Goal: Information Seeking & Learning: Learn about a topic

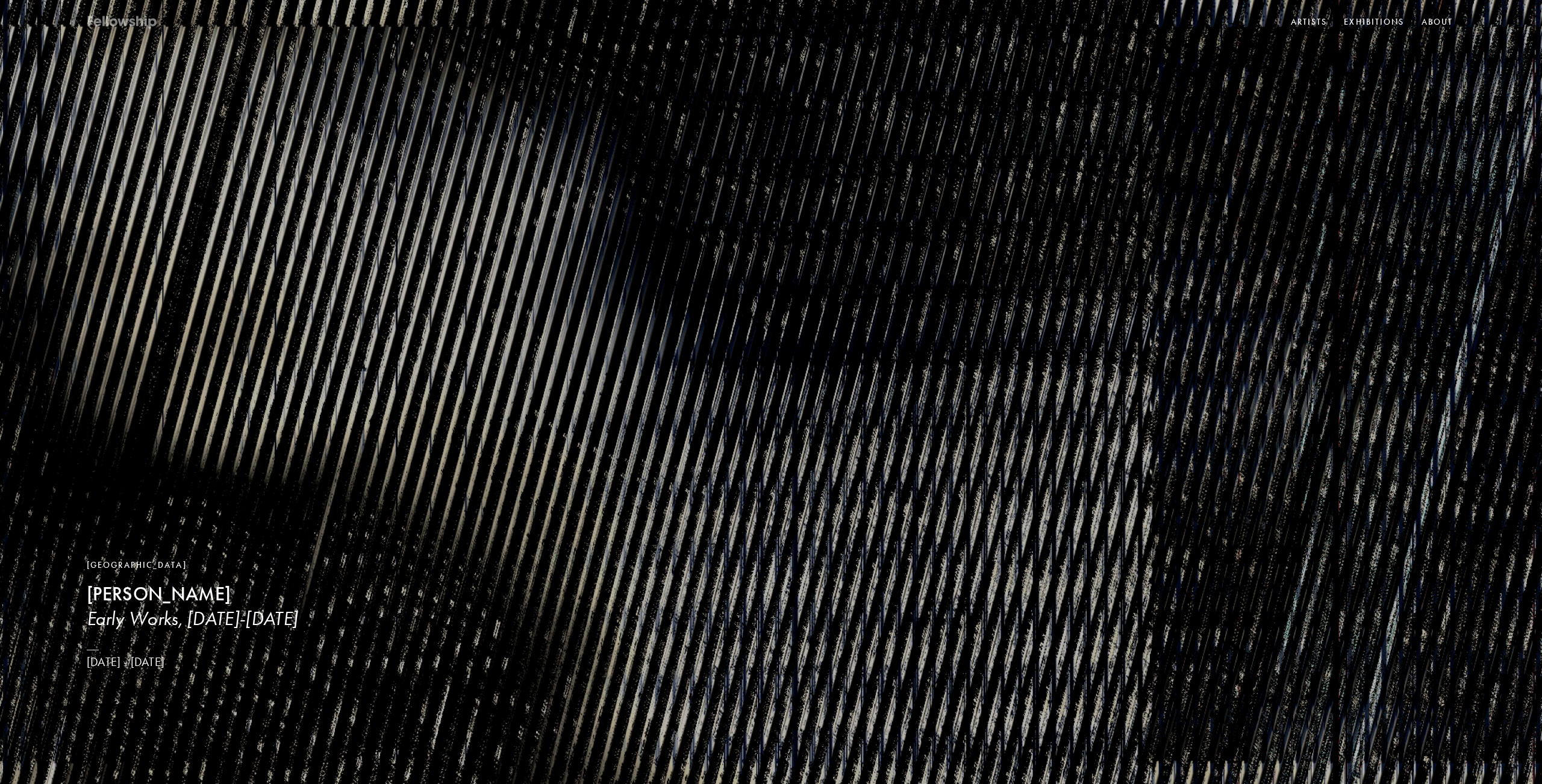
click at [112, 27] on icon at bounding box center [122, 22] width 72 height 15
click at [1320, 20] on link "Artists" at bounding box center [1308, 22] width 42 height 18
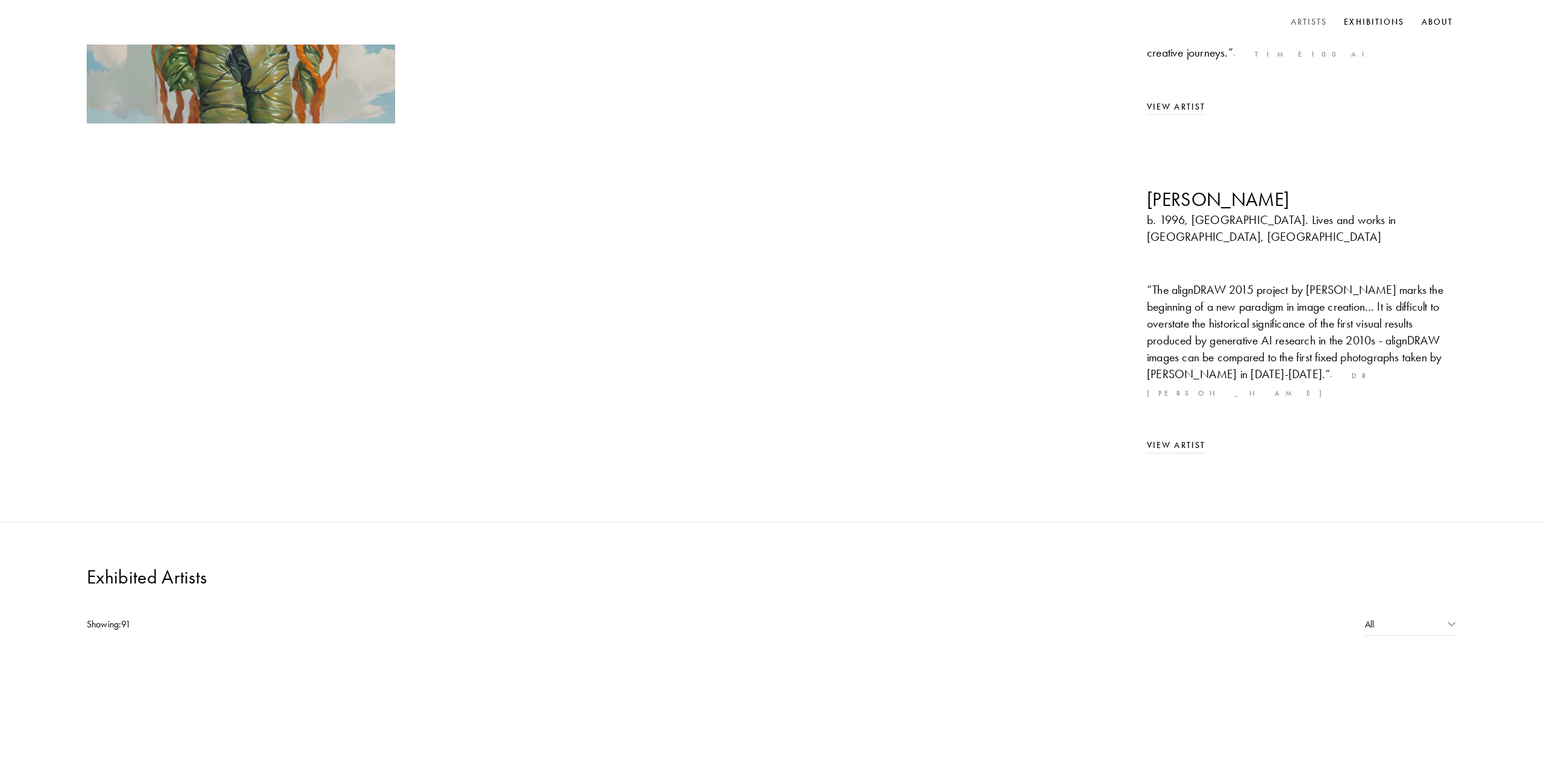
scroll to position [488, 0]
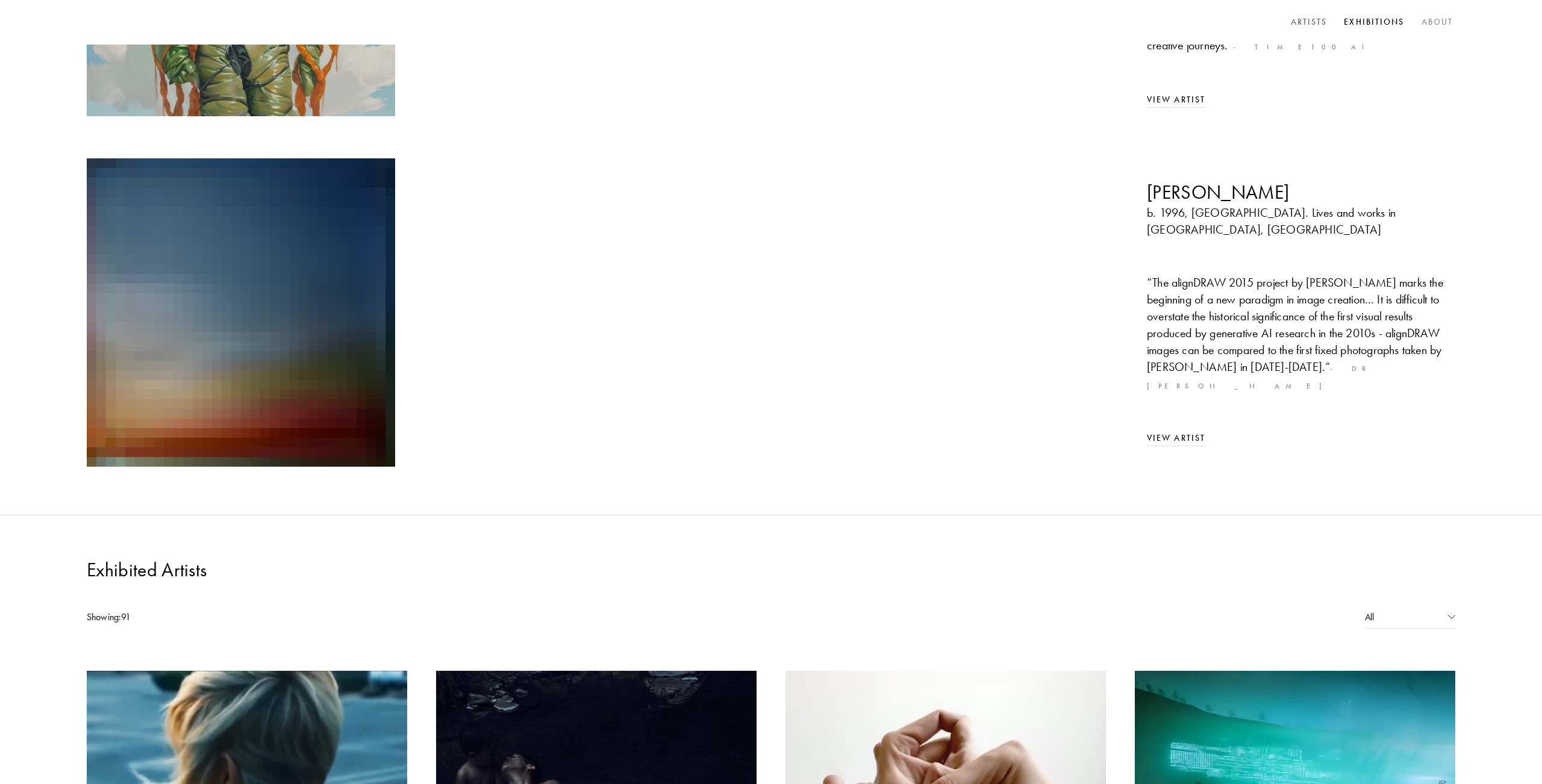
click at [1428, 20] on link "About" at bounding box center [1437, 22] width 37 height 18
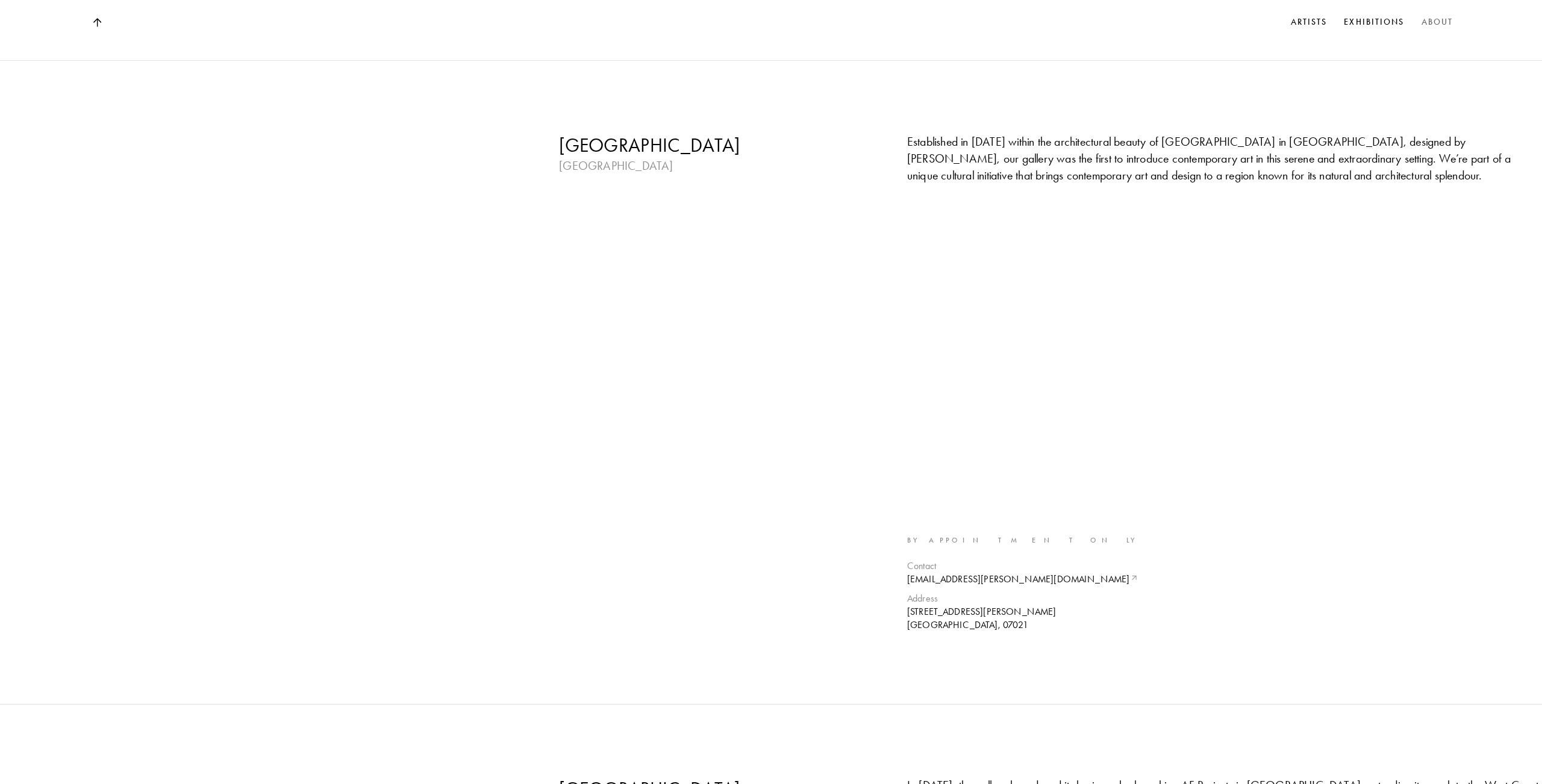
scroll to position [4100, 0]
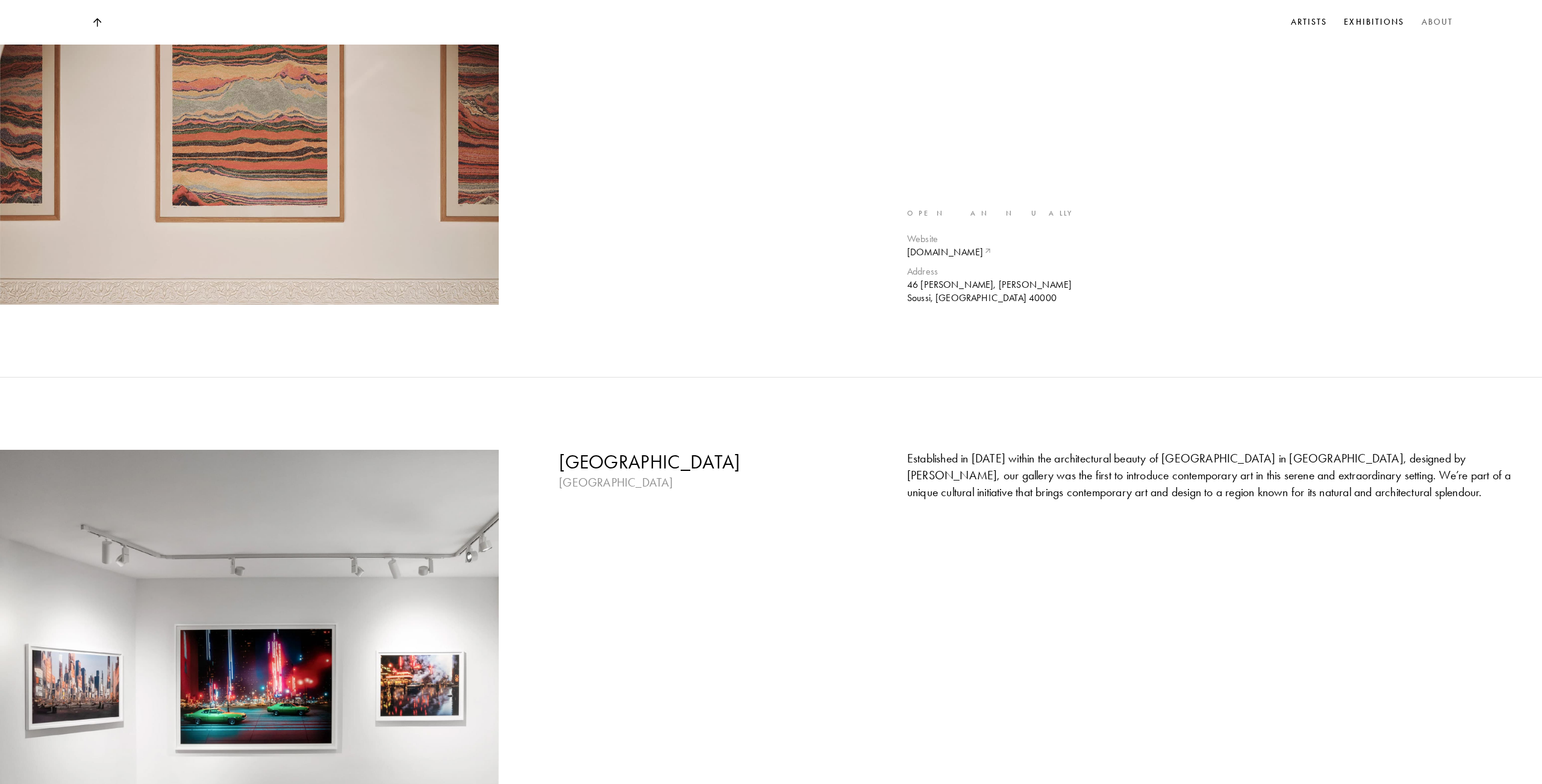
scroll to position [488, 0]
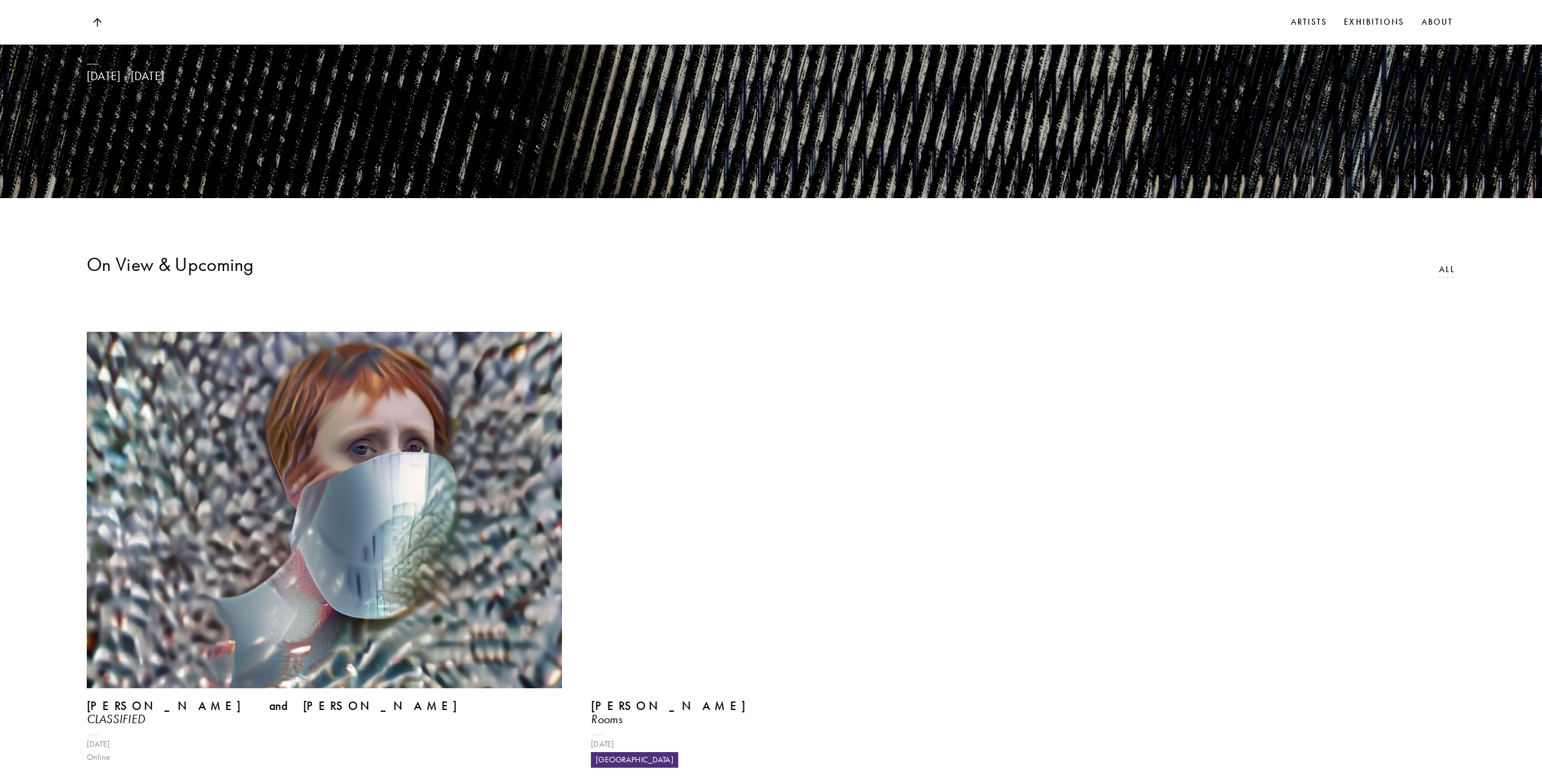
scroll to position [571, 0]
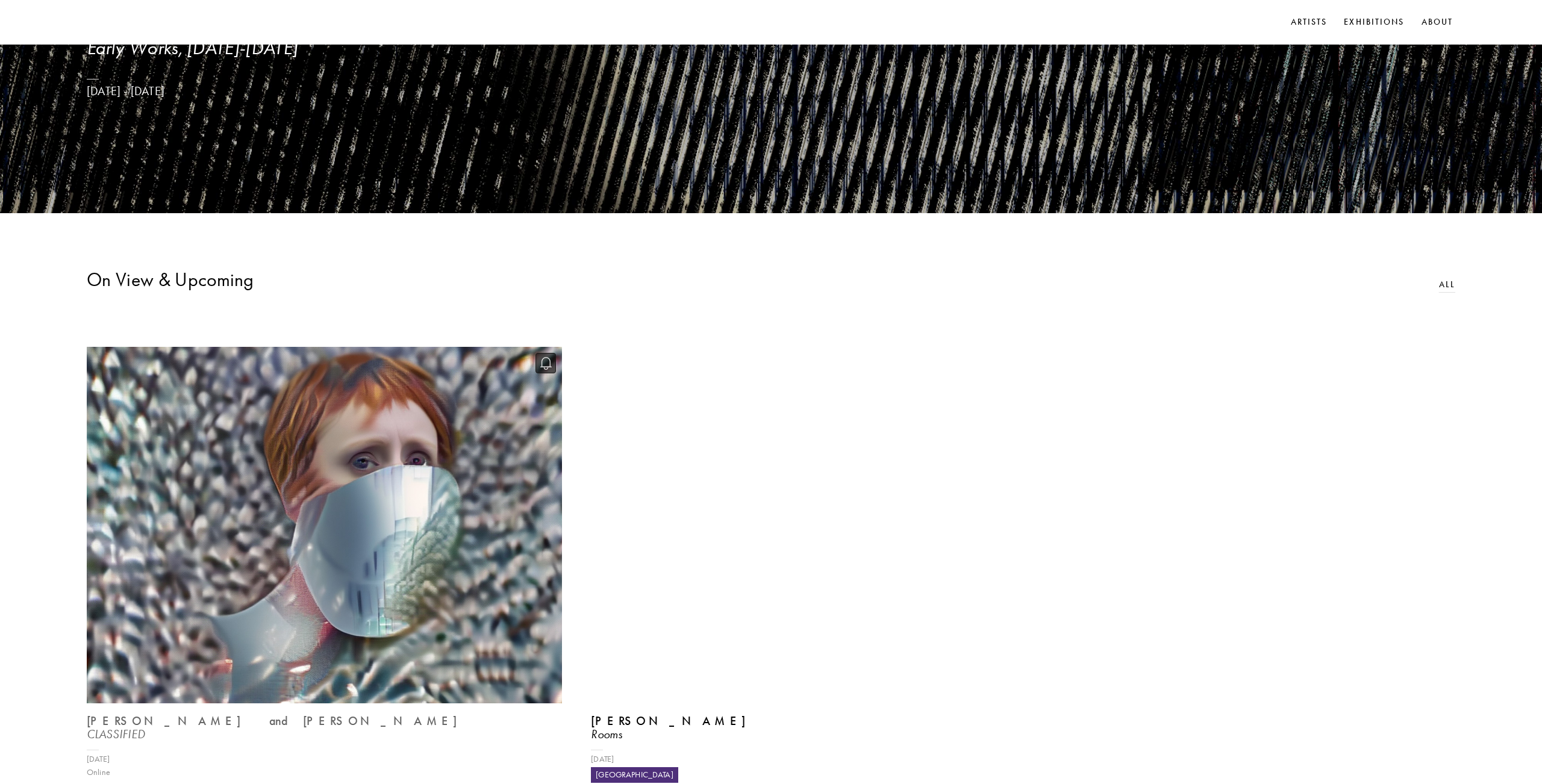
click at [371, 570] on img at bounding box center [324, 524] width 490 height 367
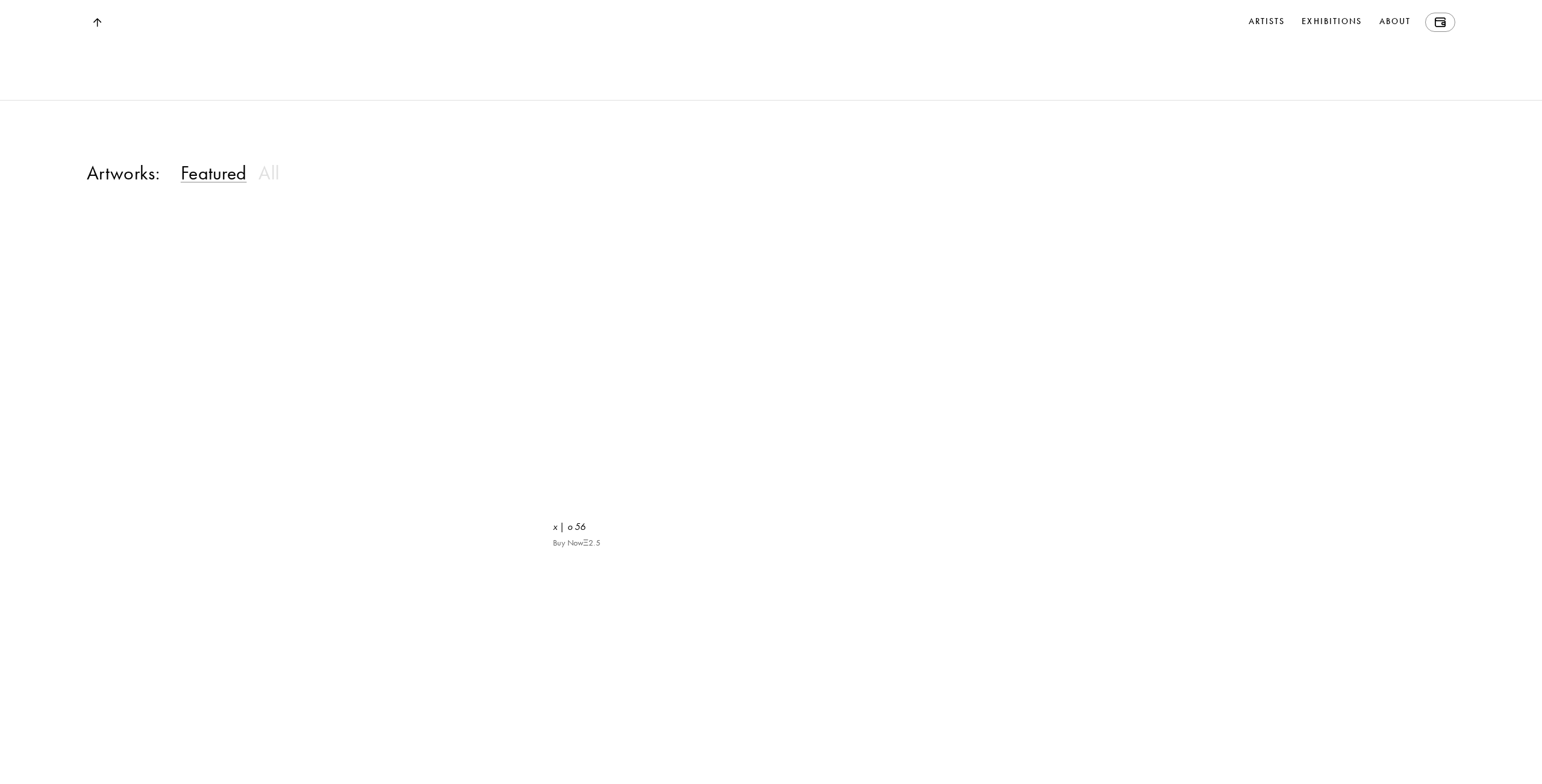
scroll to position [1301, 0]
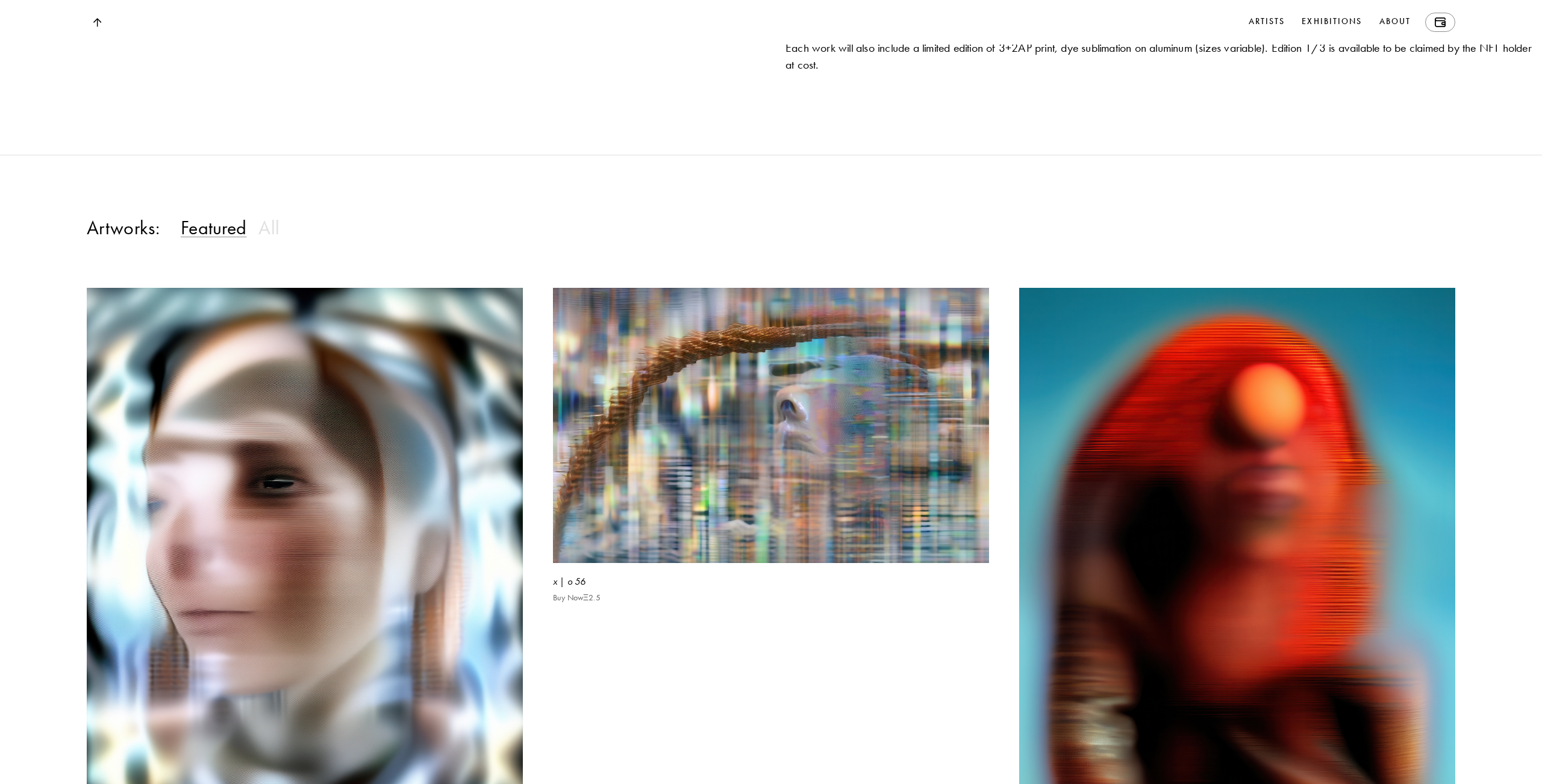
click at [1449, 29] on div "CLASSIFIED is a series of 80 unique artworks. Artworks 1 - 47 were released bet…" at bounding box center [1163, 12] width 757 height 33
click at [1445, 28] on link at bounding box center [1439, 23] width 30 height 20
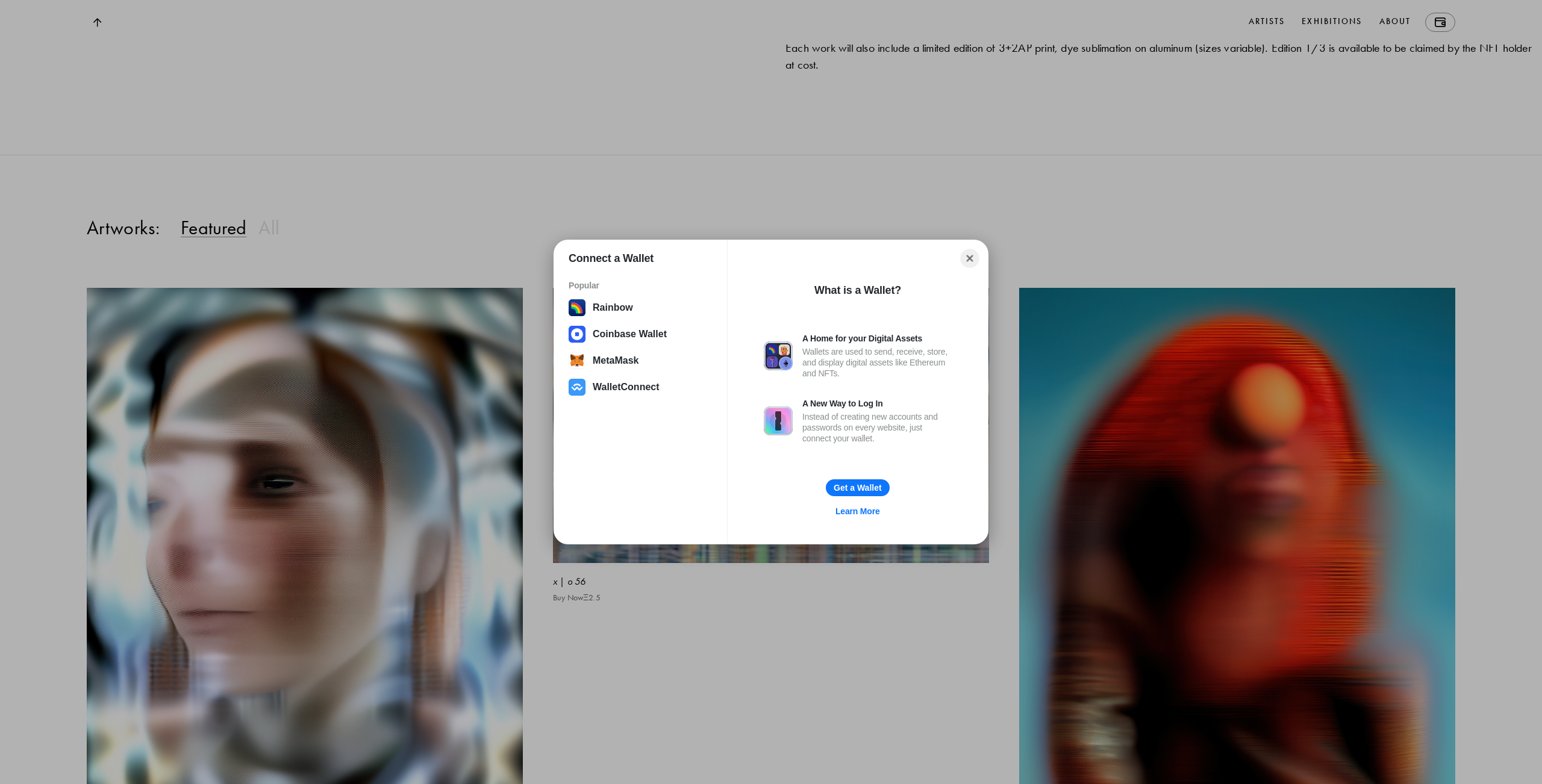
click at [970, 258] on button "Close" at bounding box center [969, 258] width 19 height 19
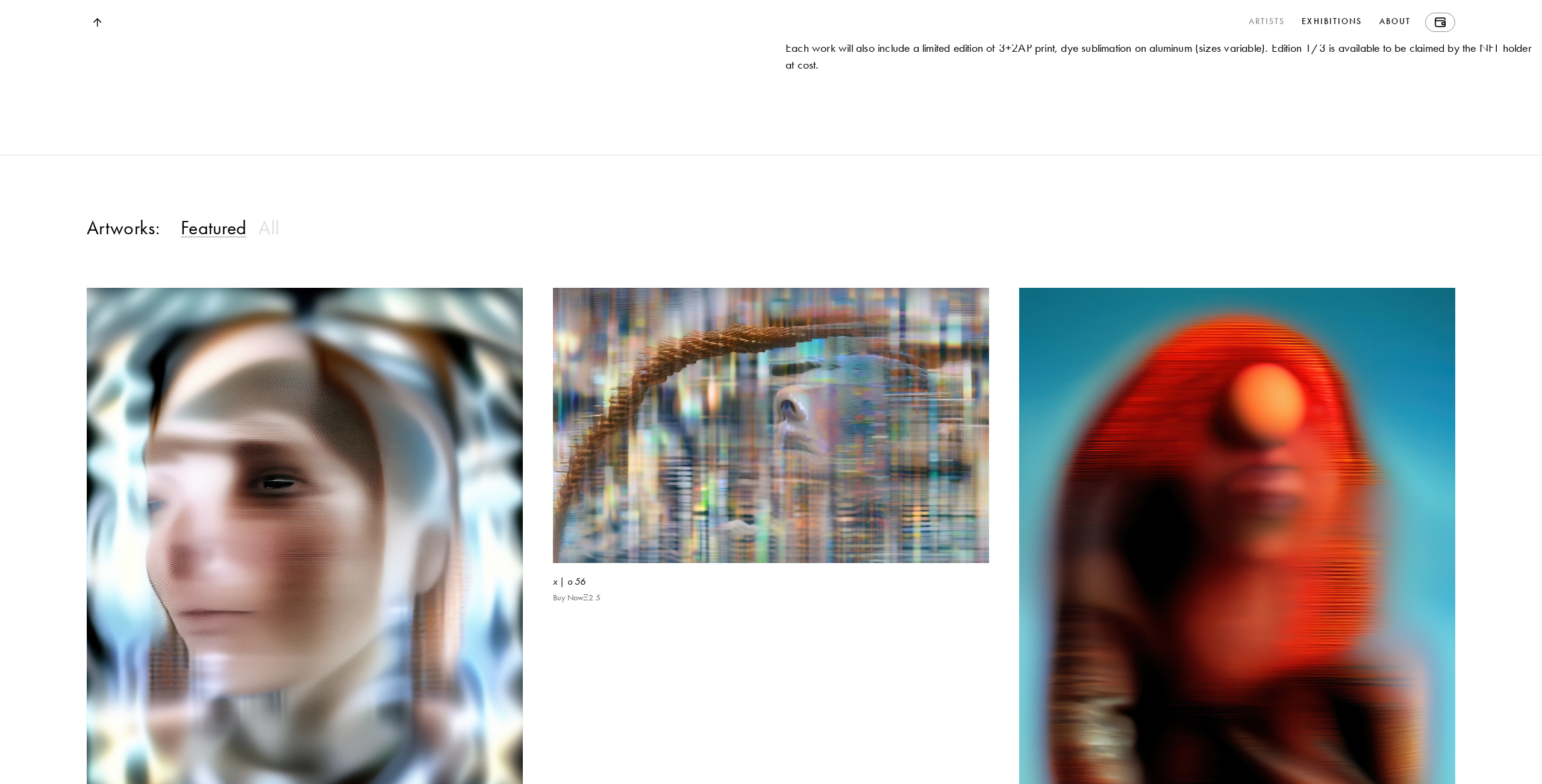
click at [1268, 24] on link "Artists" at bounding box center [1267, 23] width 42 height 20
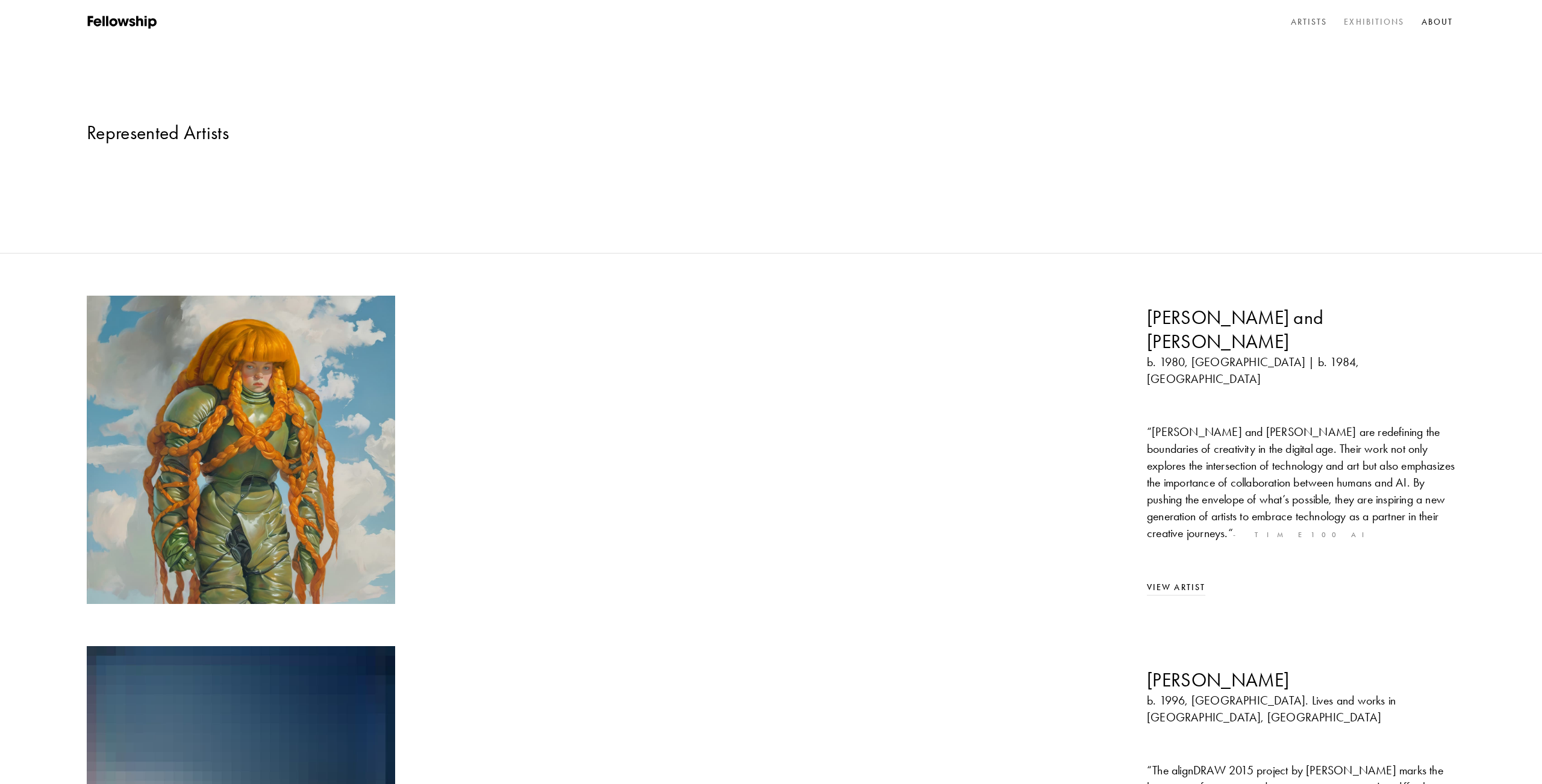
click at [1372, 25] on link "Exhibitions" at bounding box center [1374, 22] width 65 height 18
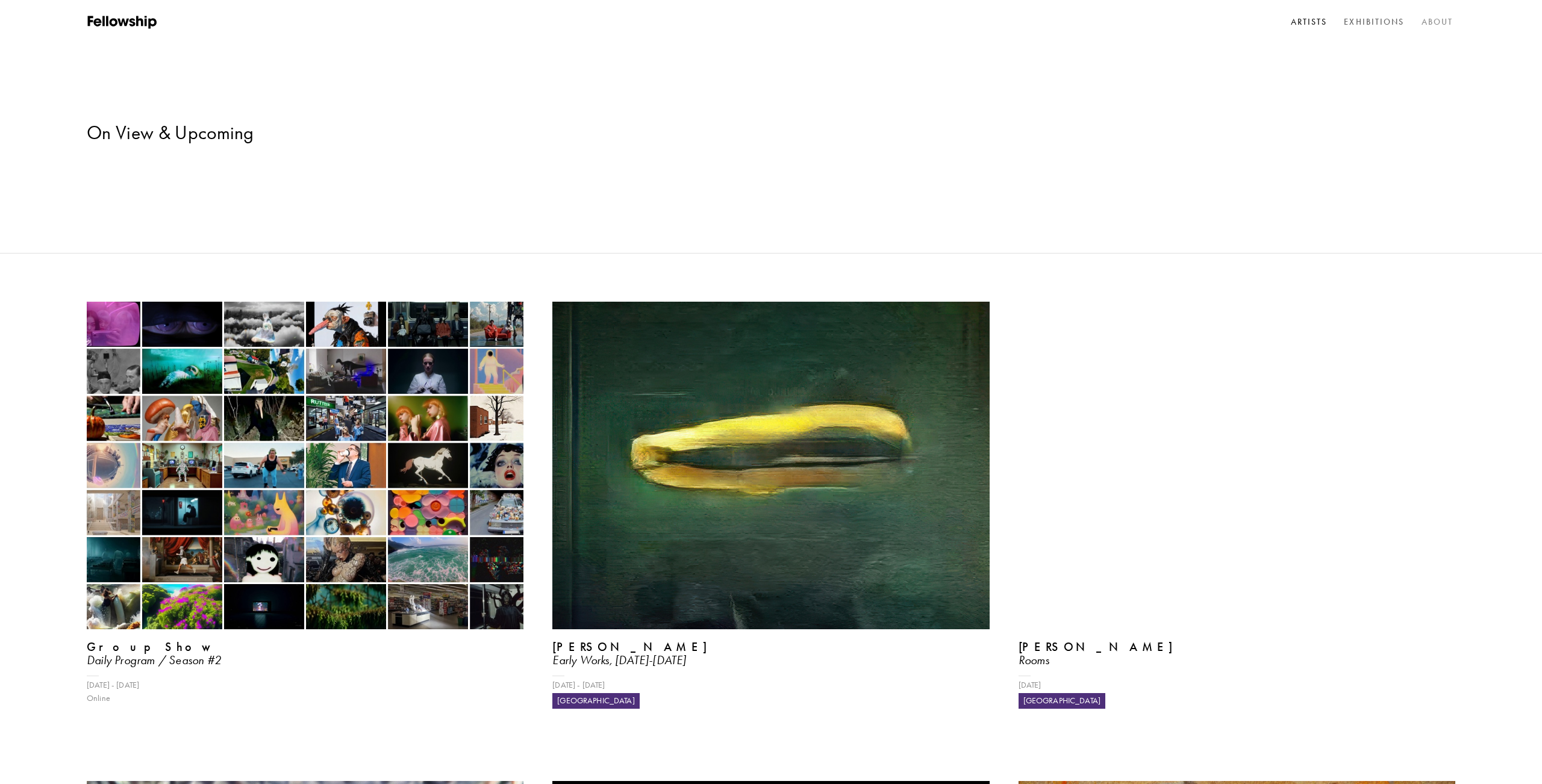
click at [1439, 19] on link "About" at bounding box center [1437, 22] width 37 height 18
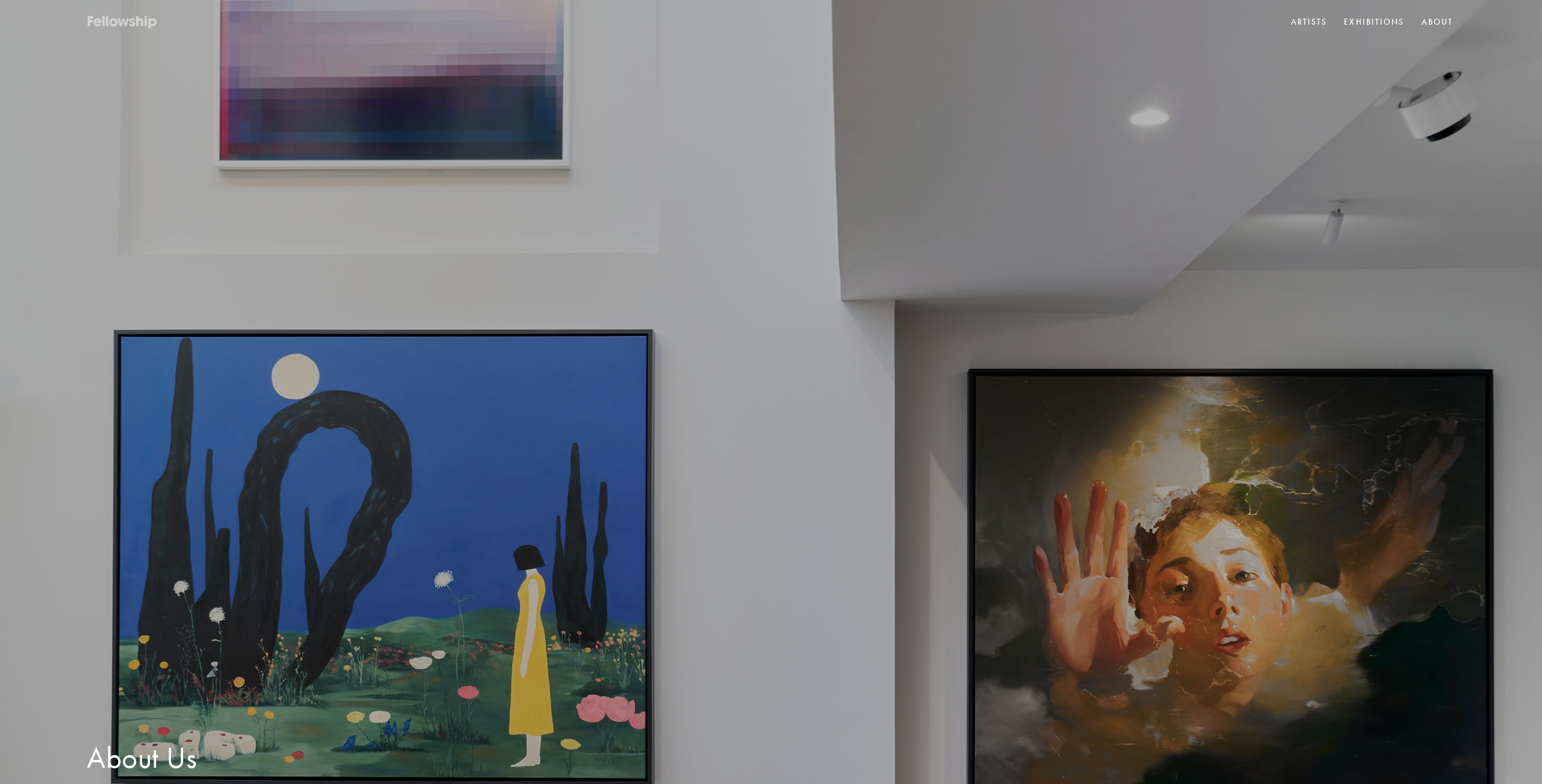
click at [105, 18] on icon at bounding box center [122, 22] width 72 height 15
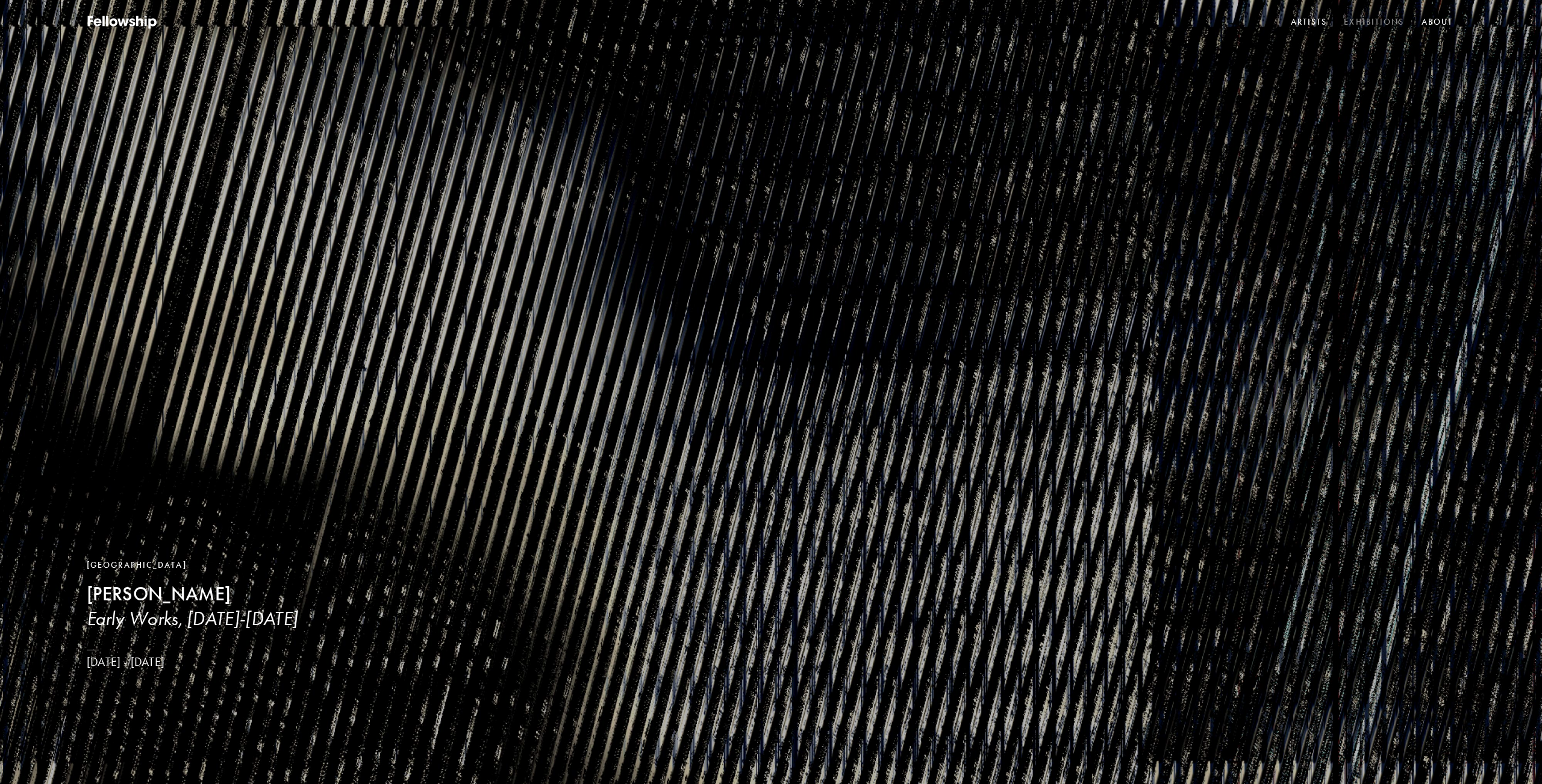
click at [1405, 28] on nav "Artists Exhibitions About" at bounding box center [1371, 22] width 167 height 18
click at [1300, 28] on link "Artists" at bounding box center [1308, 22] width 42 height 18
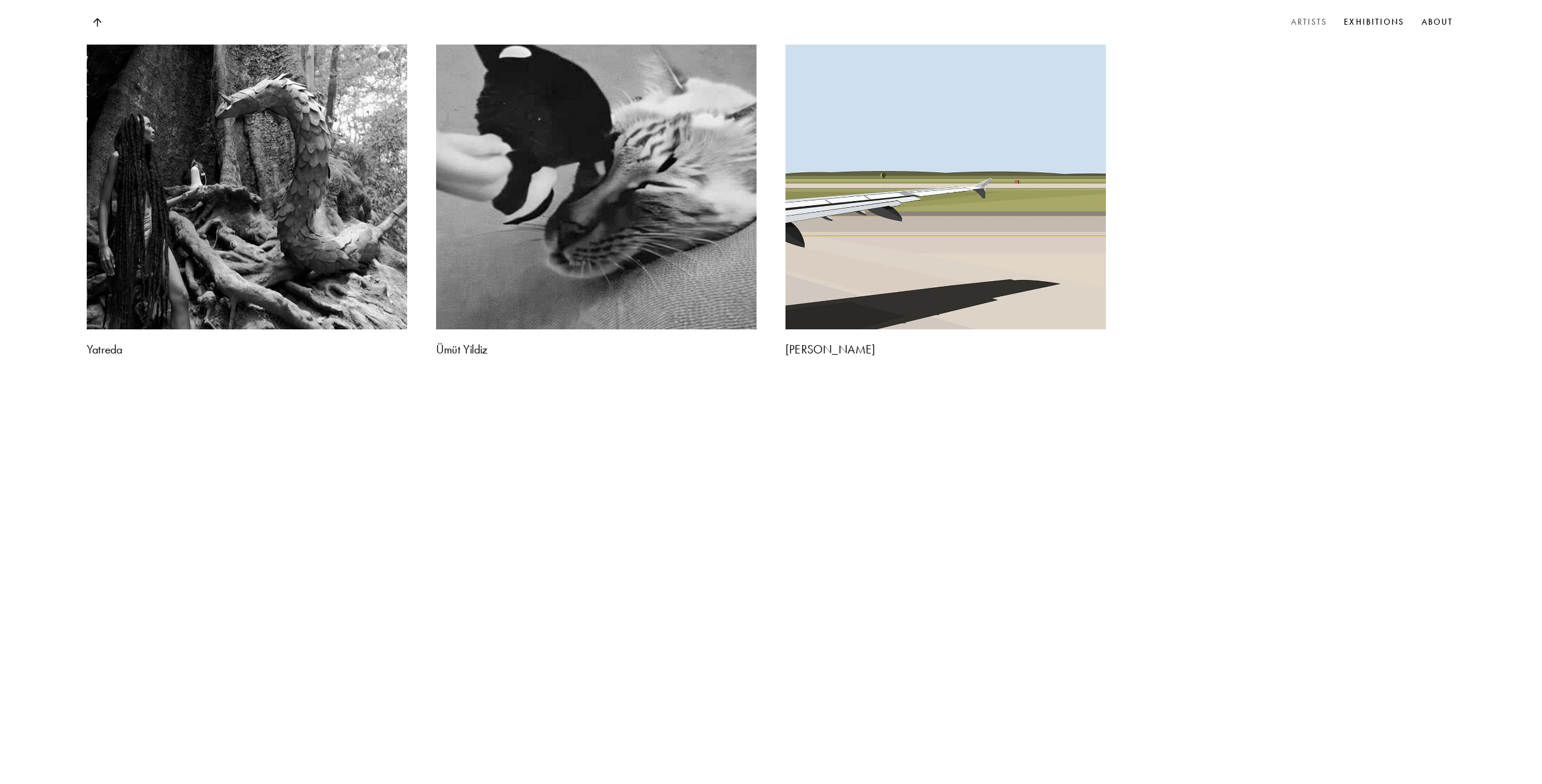
scroll to position [8815, 0]
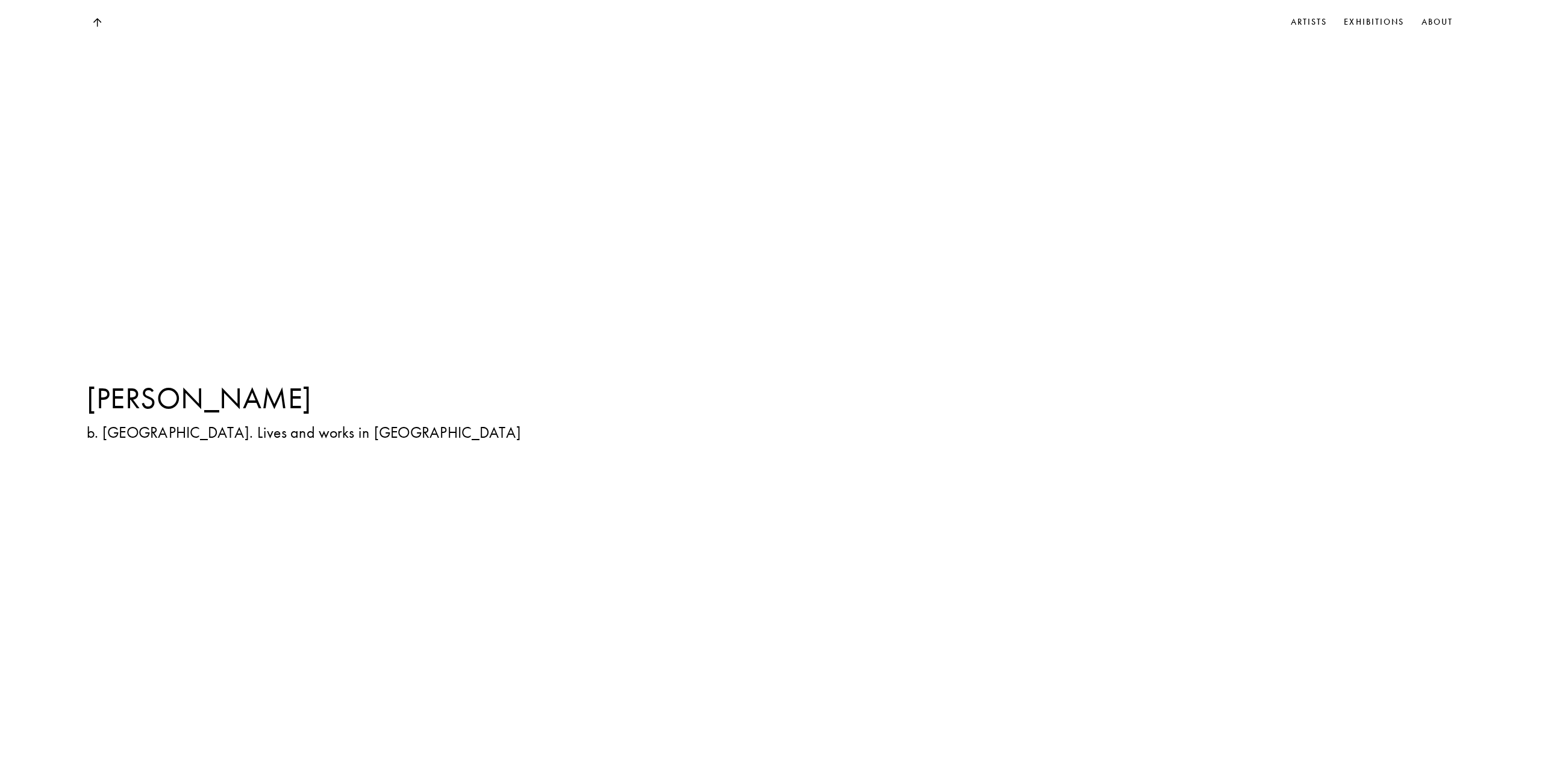
click at [891, 449] on div at bounding box center [1030, 401] width 848 height 653
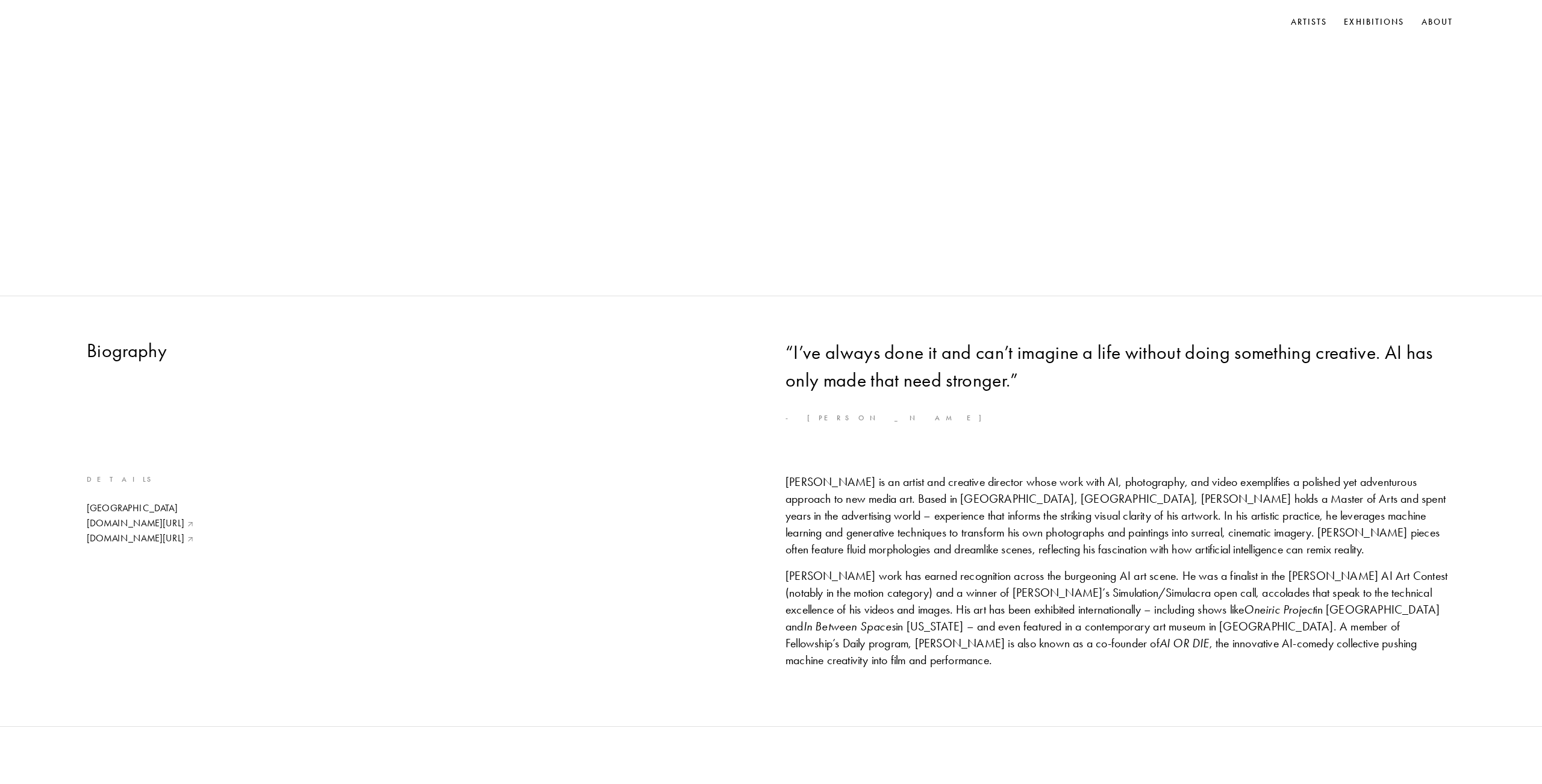
scroll to position [488, 0]
click at [157, 541] on link "[DOMAIN_NAME][URL]" at bounding box center [140, 539] width 108 height 13
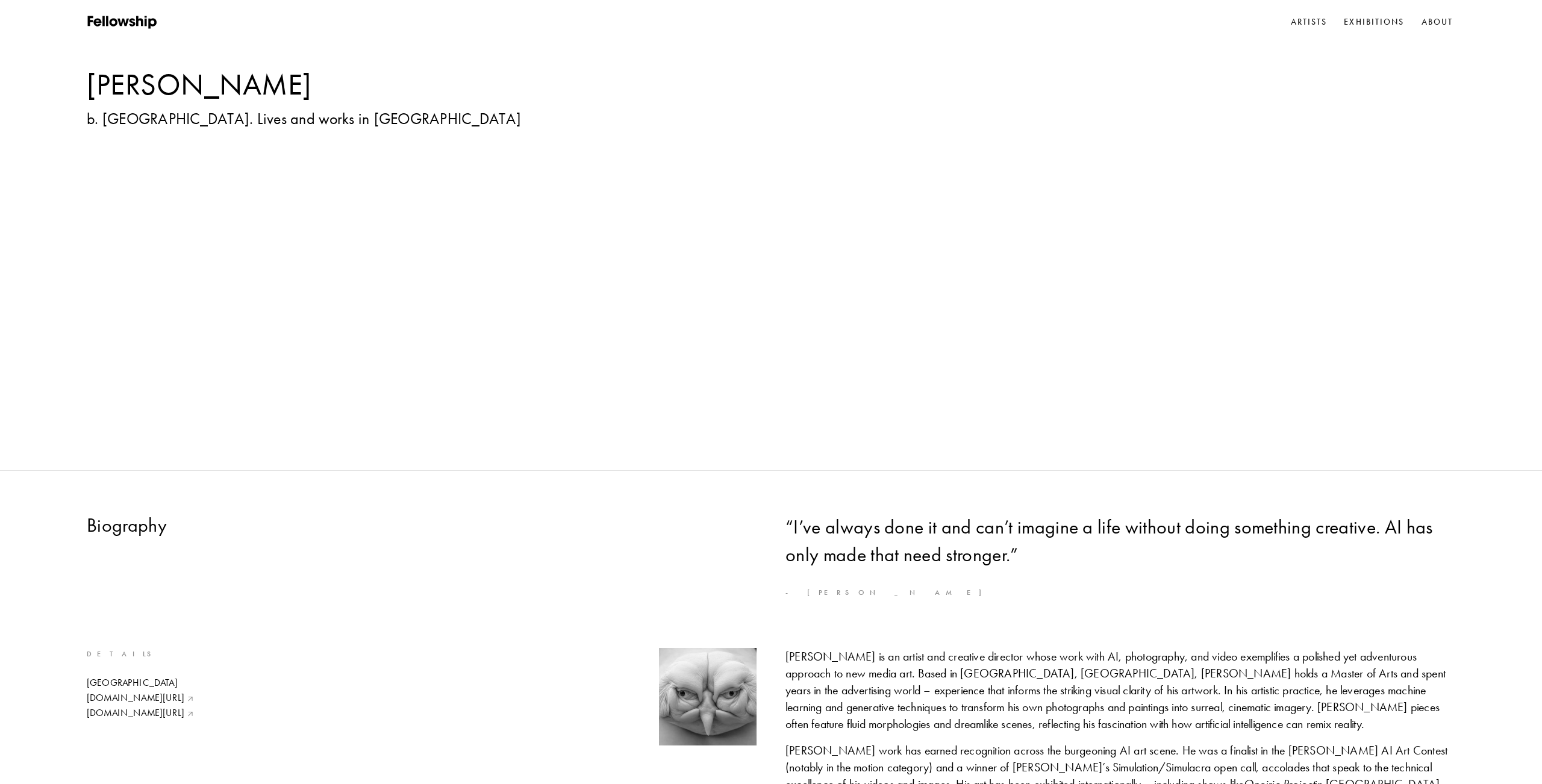
scroll to position [497, 0]
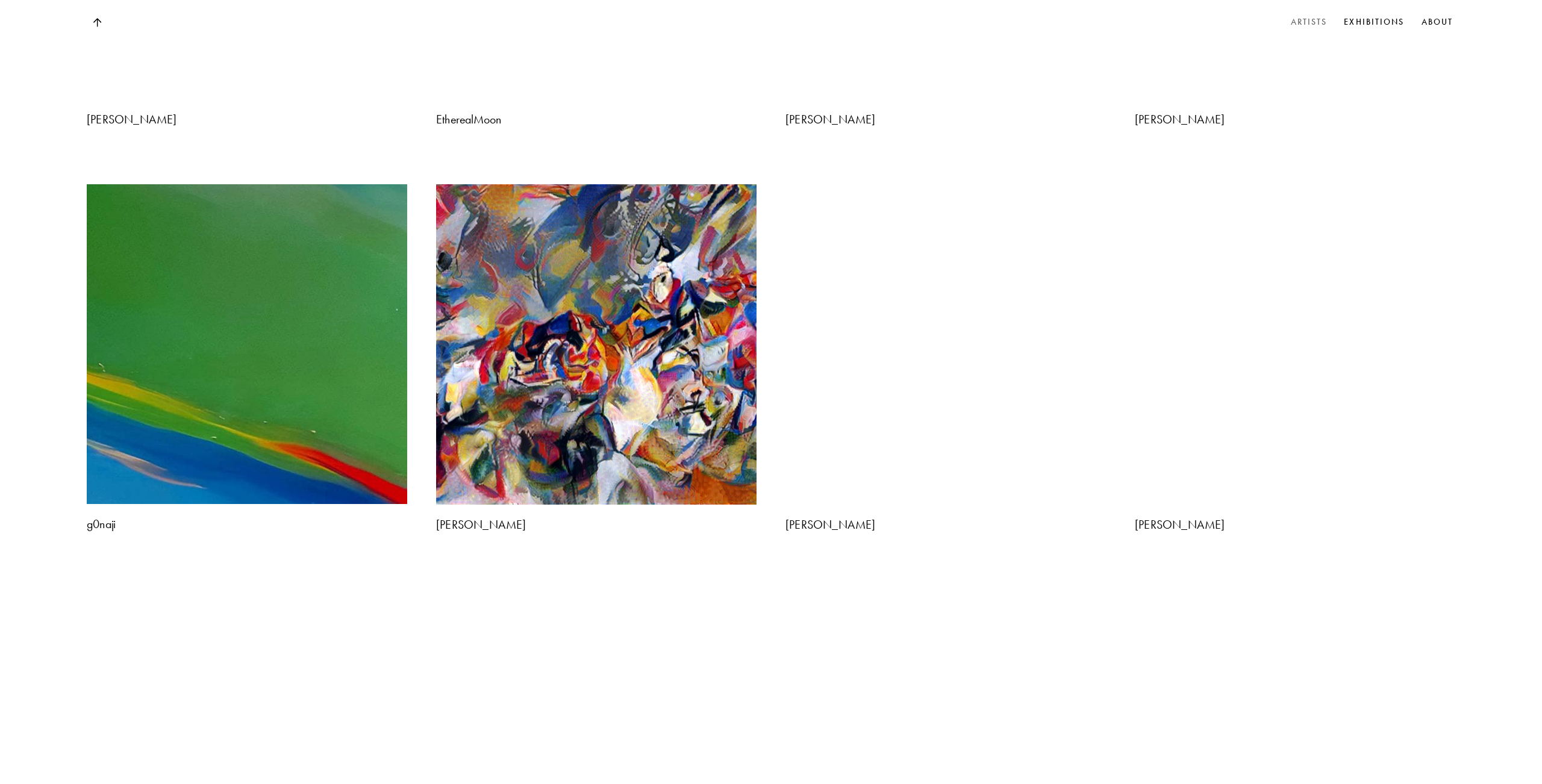
scroll to position [1585, 0]
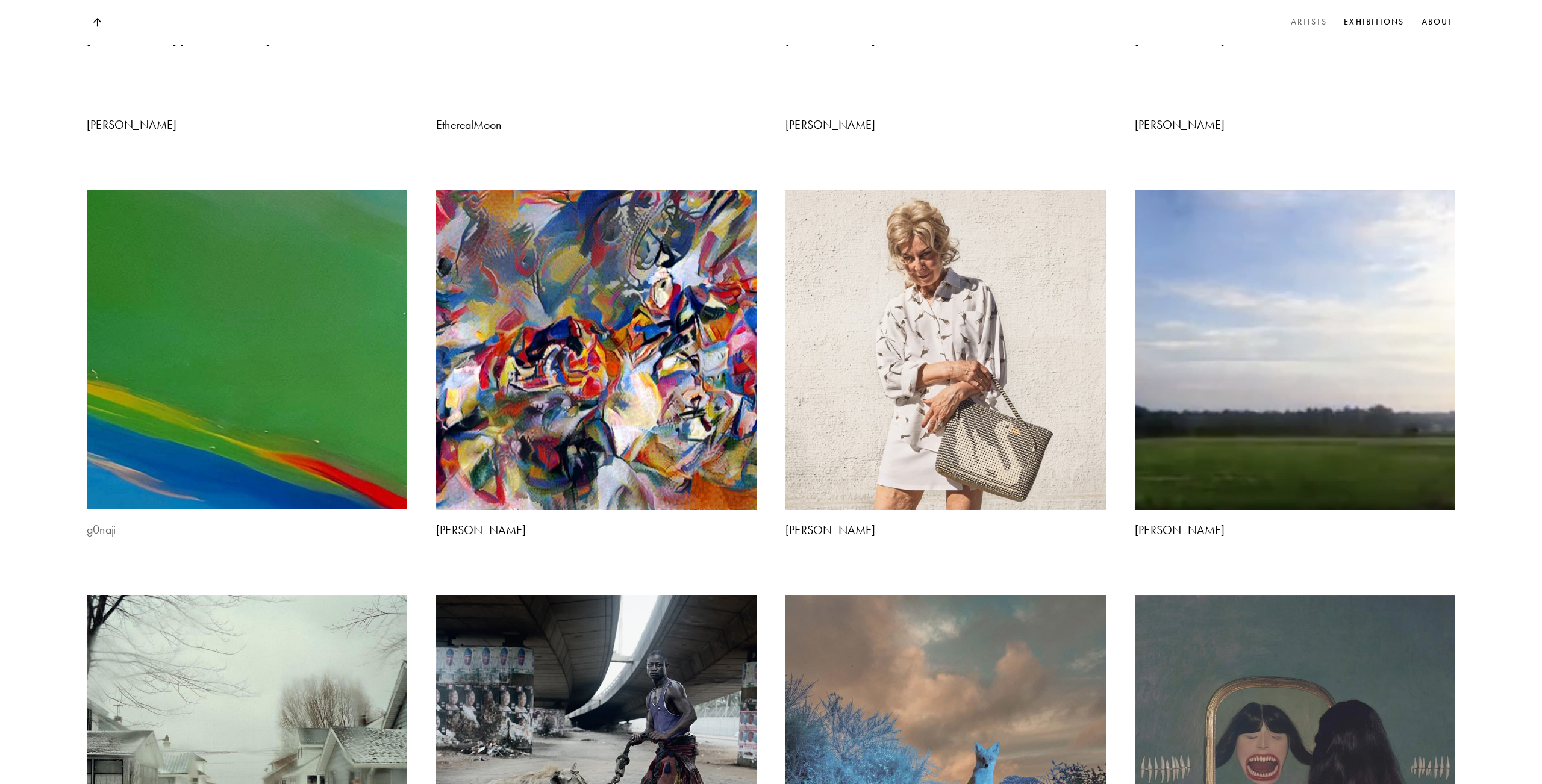
click at [246, 223] on img at bounding box center [247, 349] width 336 height 336
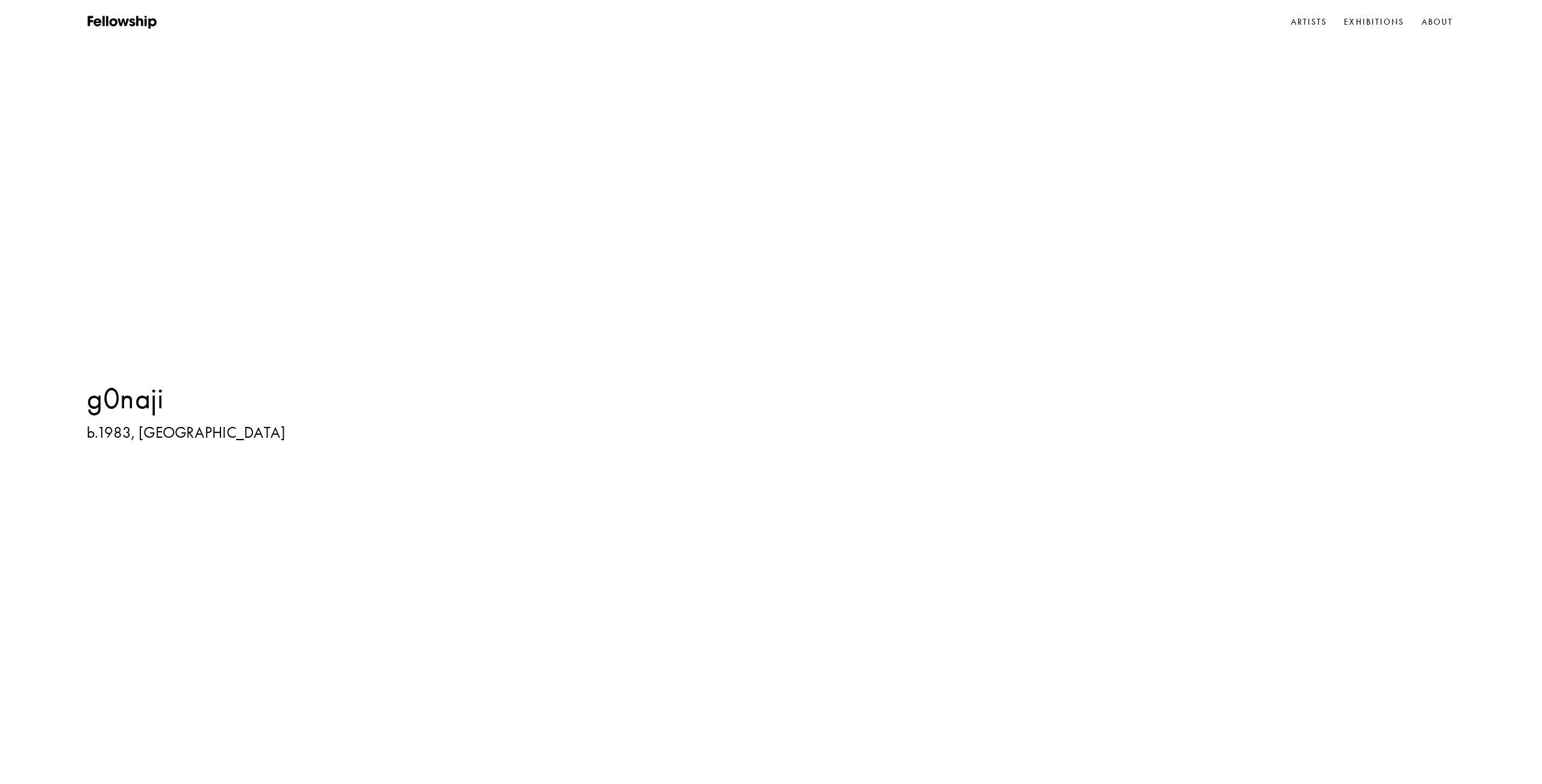
scroll to position [1585, 0]
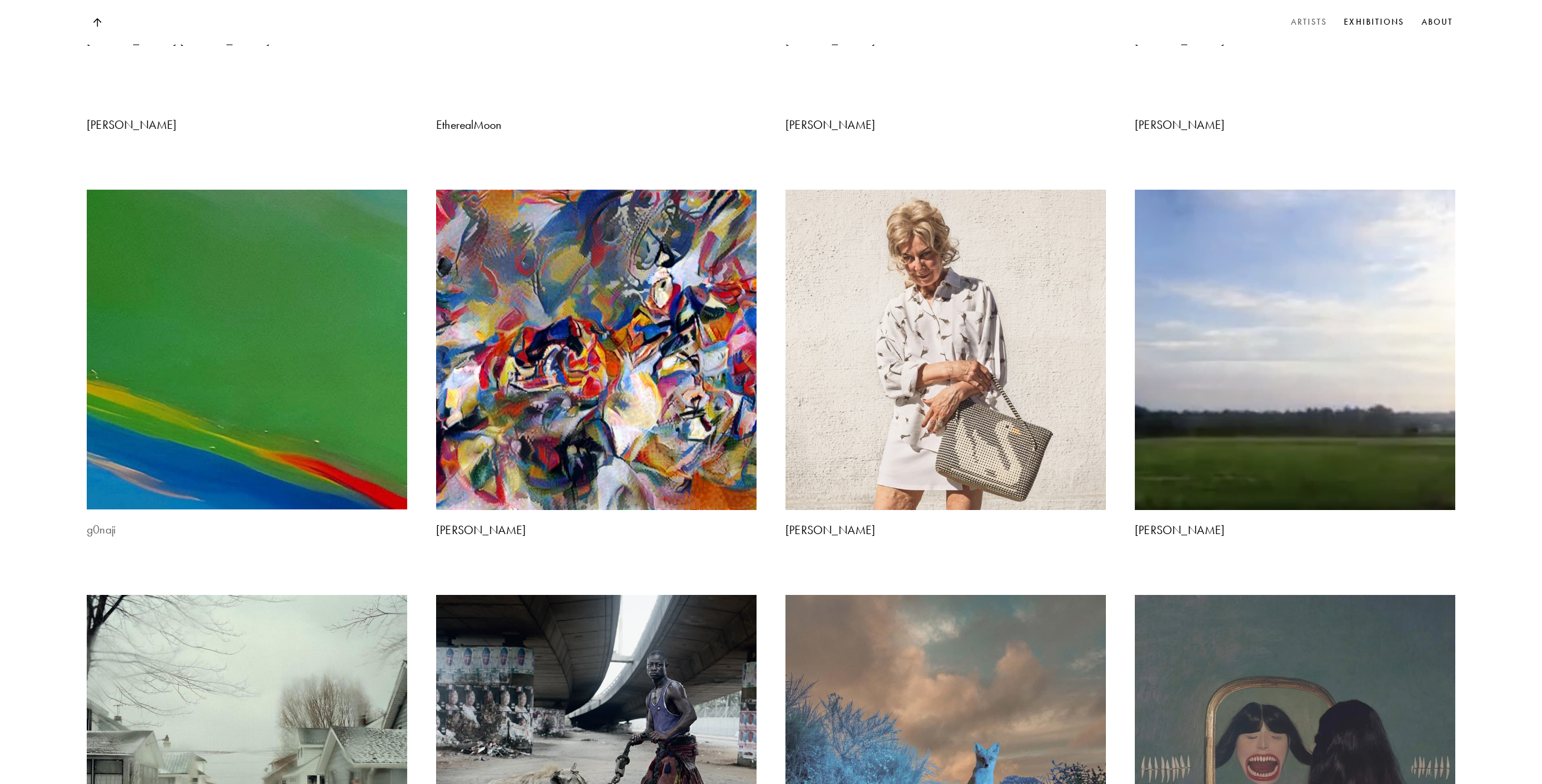
click at [300, 182] on img at bounding box center [247, 349] width 336 height 336
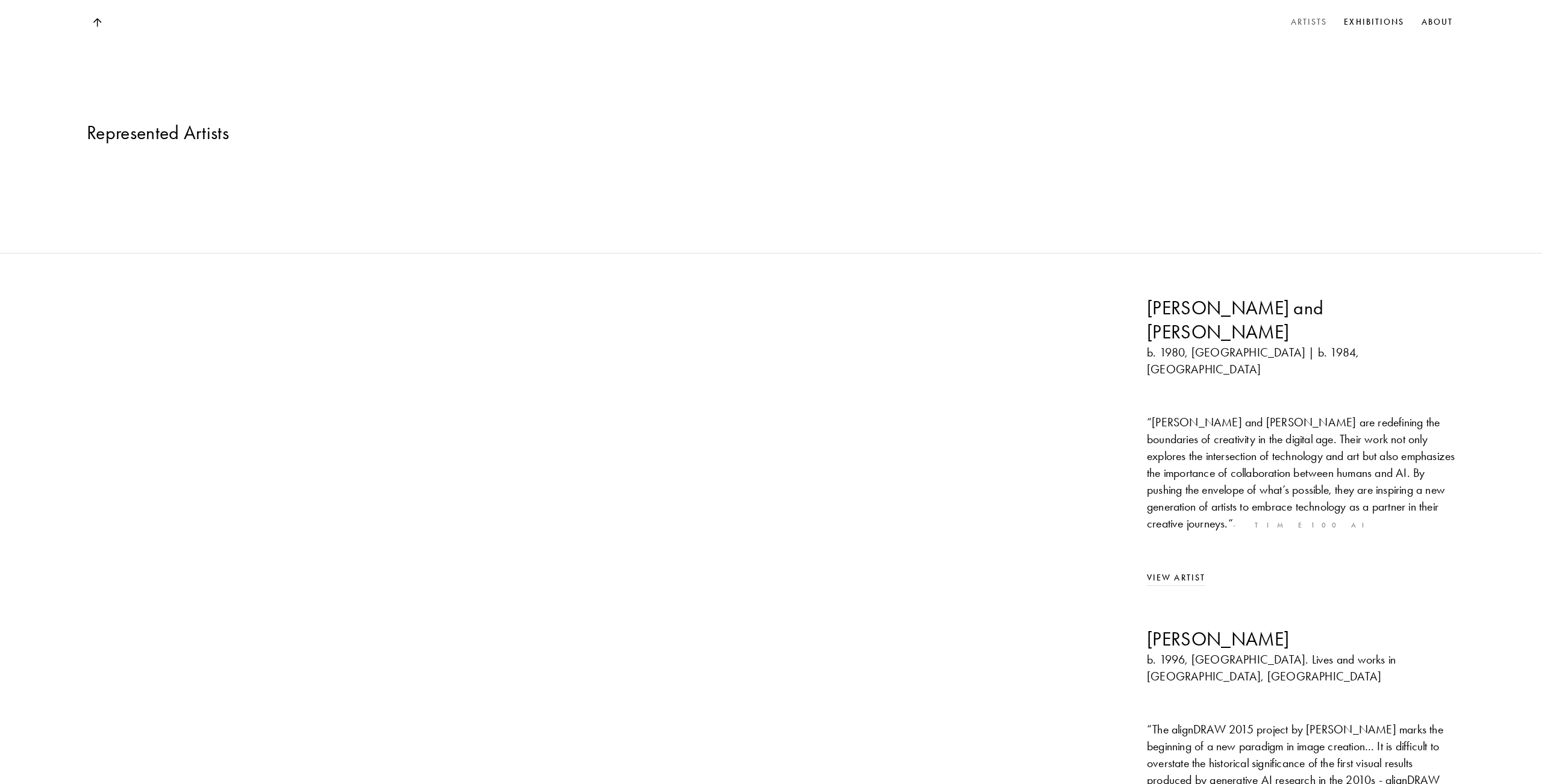
scroll to position [1585, 0]
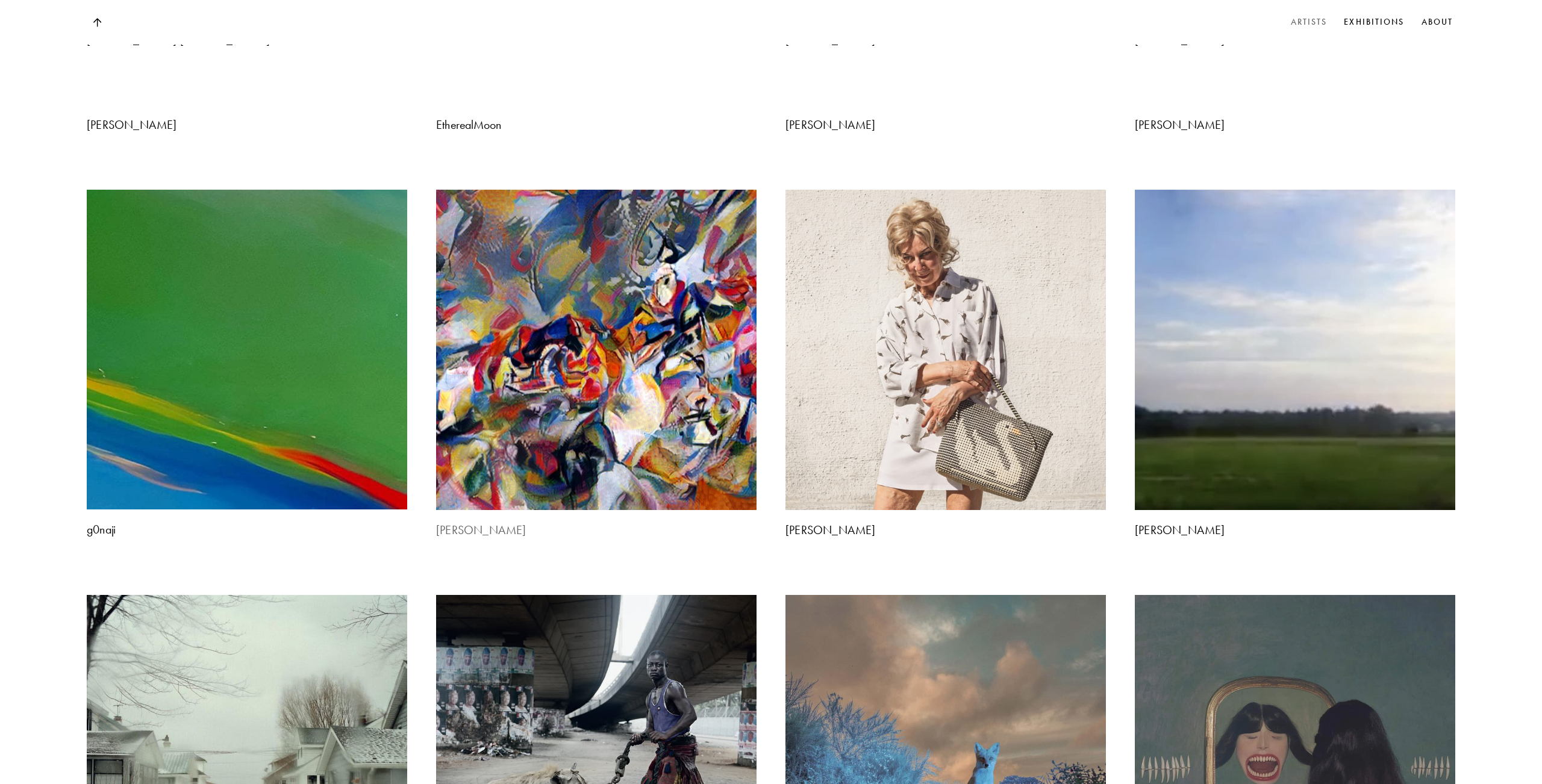
click at [641, 185] on img at bounding box center [596, 349] width 336 height 336
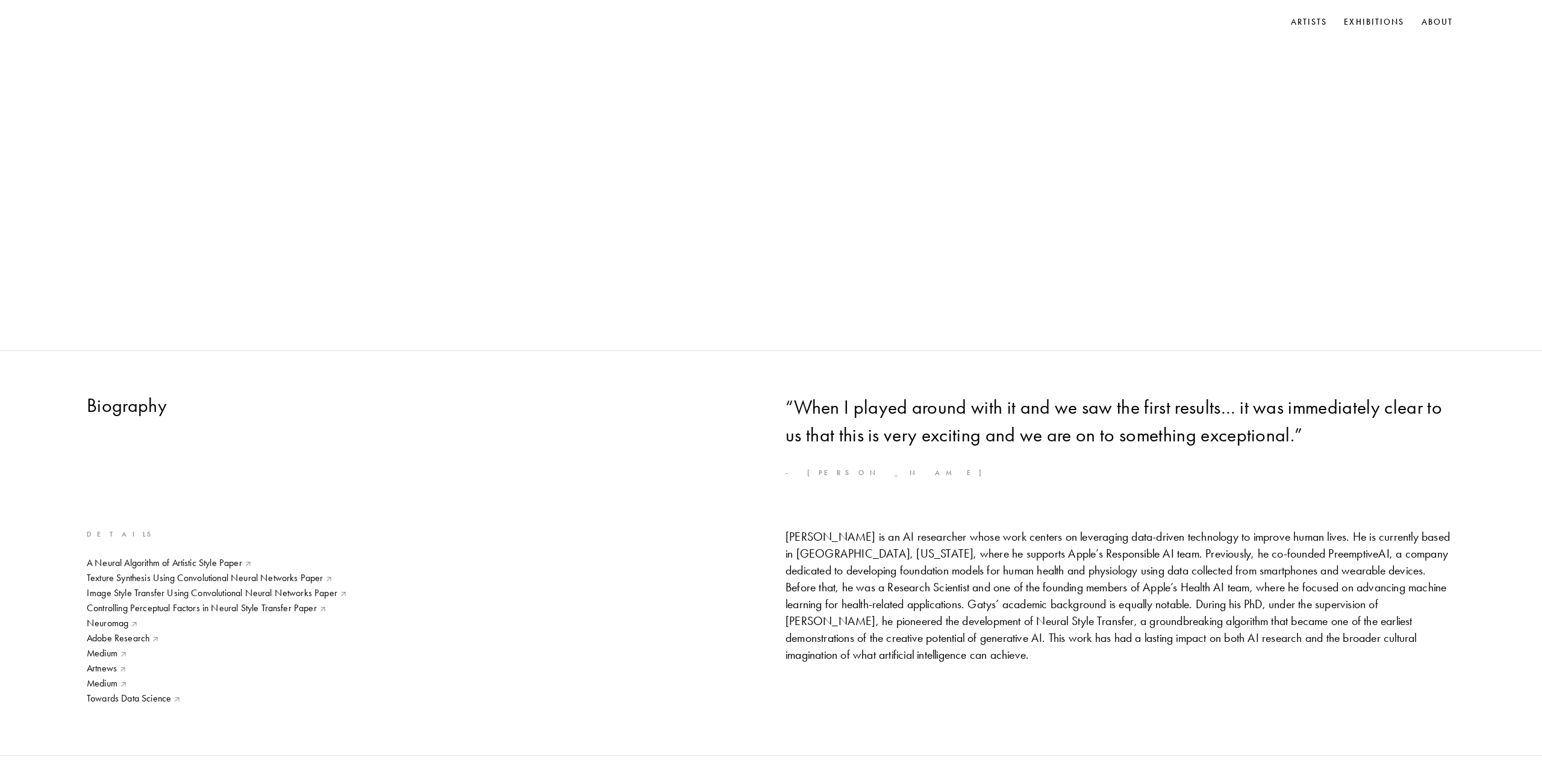
scroll to position [388, 0]
